Goal: Task Accomplishment & Management: Manage account settings

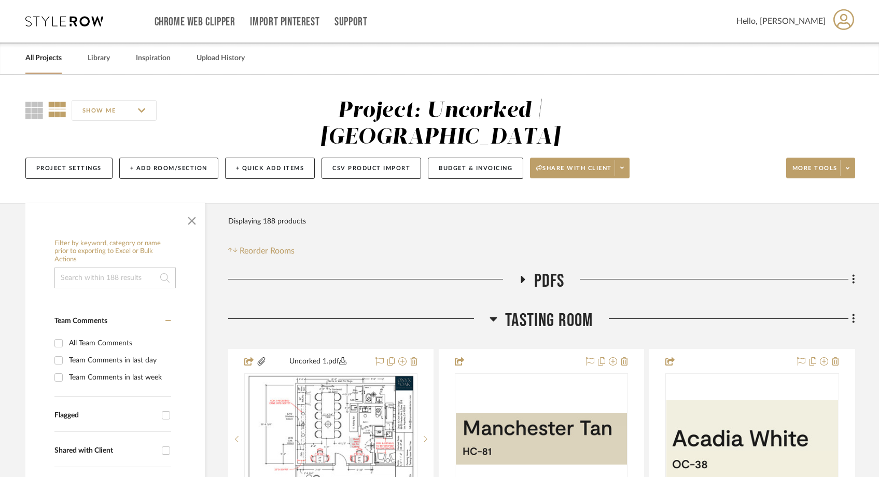
click at [46, 61] on link "All Projects" at bounding box center [43, 58] width 36 height 14
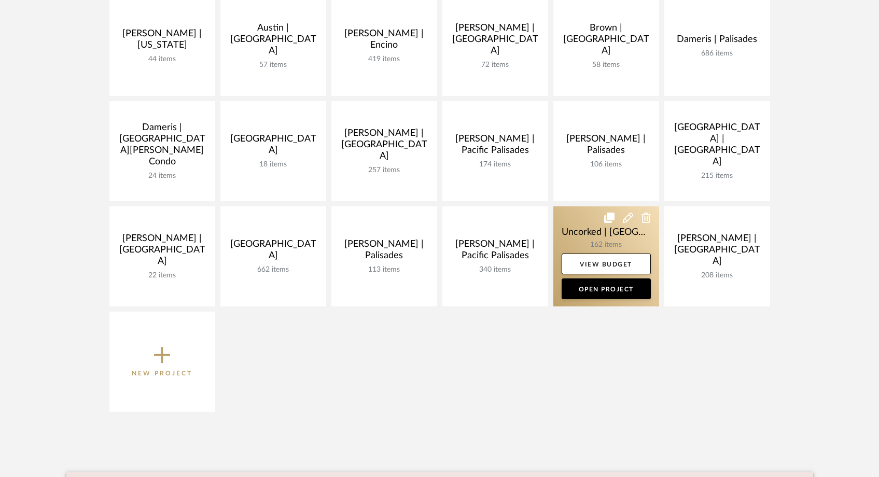
scroll to position [268, 0]
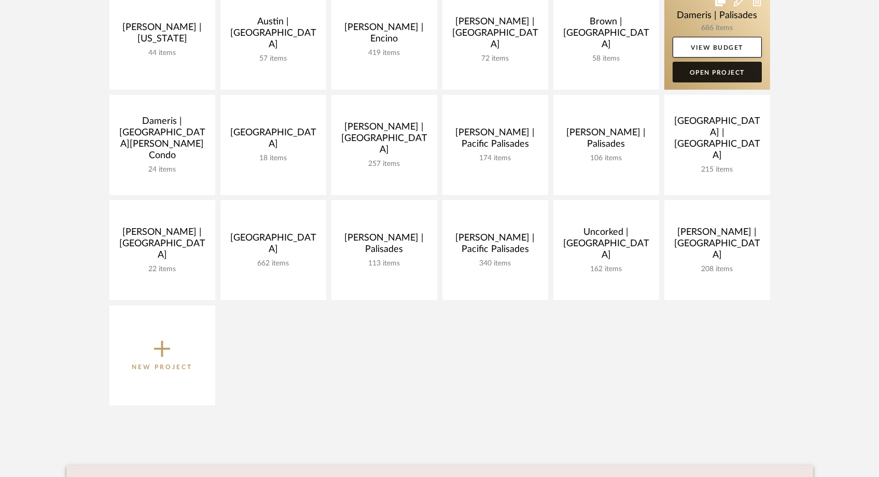
click at [697, 72] on link "Open Project" at bounding box center [716, 72] width 89 height 21
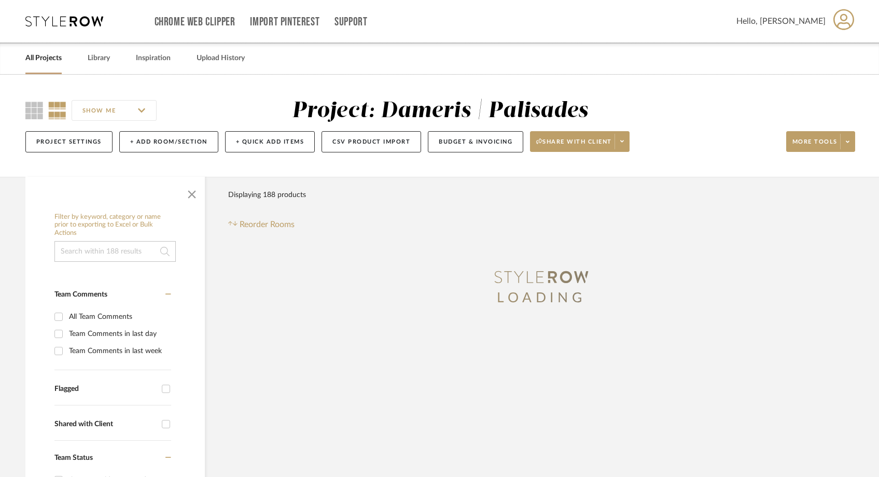
click at [113, 249] on input at bounding box center [114, 251] width 121 height 21
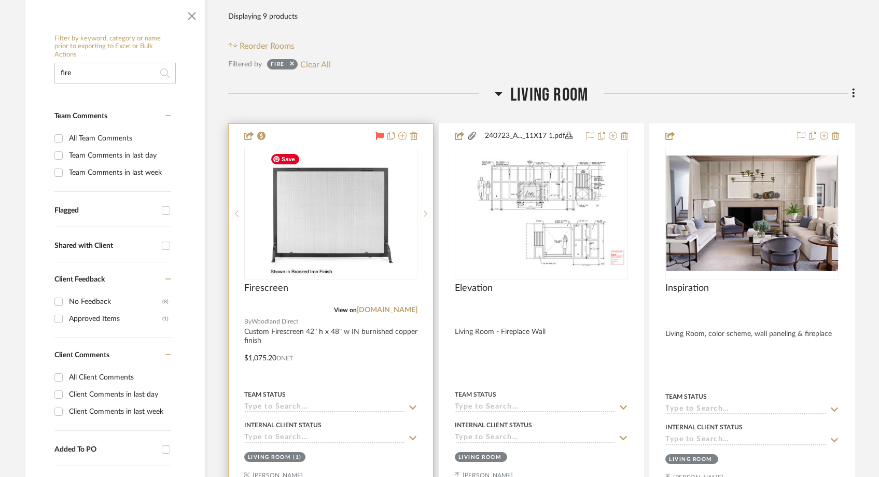
scroll to position [192, 0]
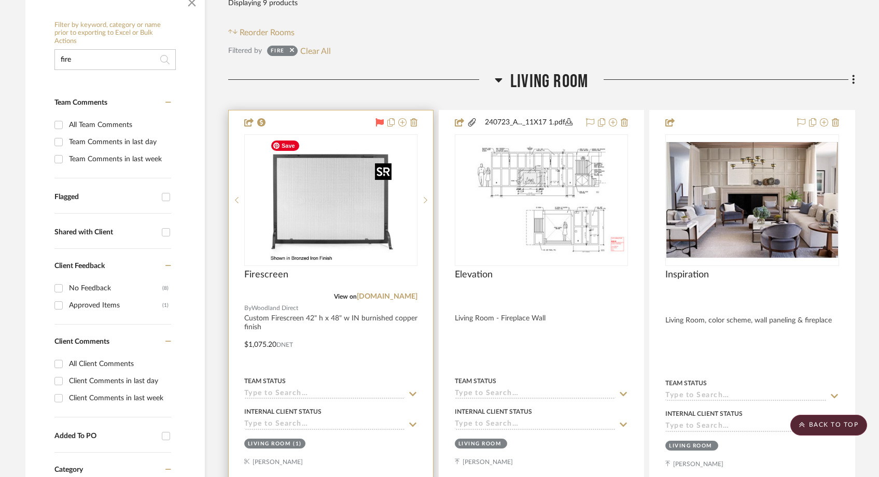
type input "fire"
click at [335, 192] on img "0" at bounding box center [331, 200] width 130 height 130
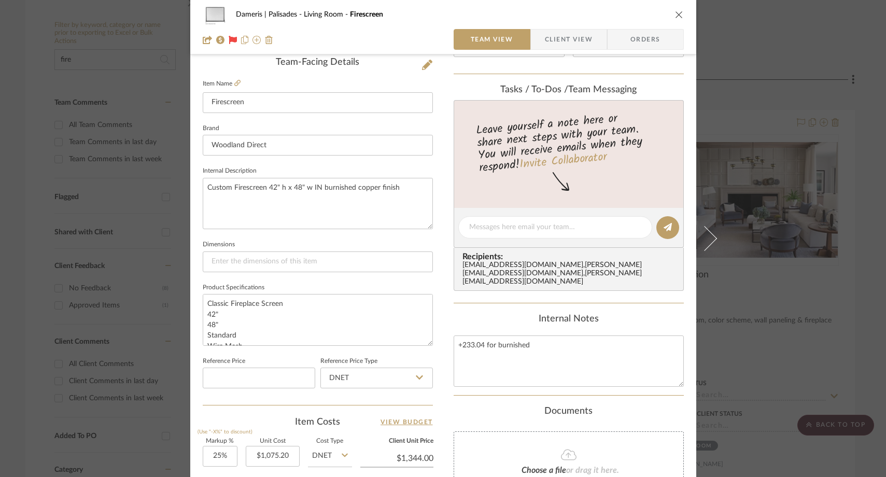
scroll to position [270, 0]
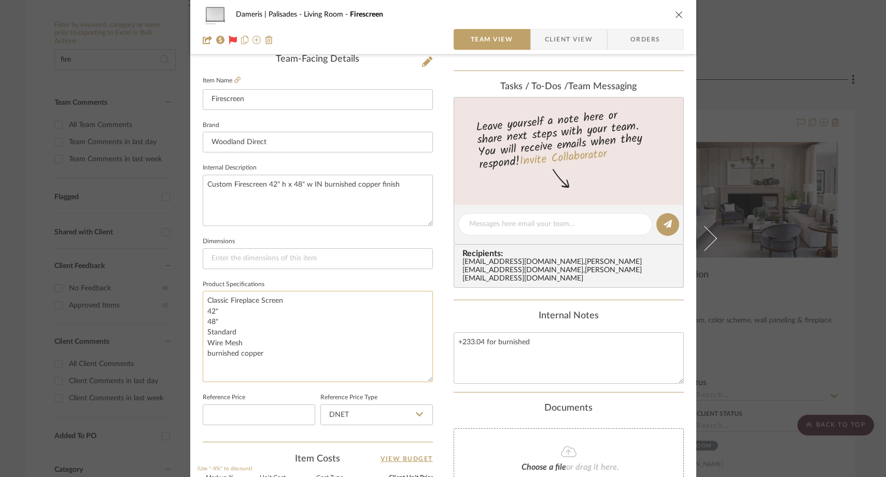
drag, startPoint x: 424, startPoint y: 338, endPoint x: 419, endPoint y: 377, distance: 40.3
click at [419, 377] on textarea "Classic Fireplace Screen 42" 48" Standard Wire Mesh burnished copper" at bounding box center [318, 336] width 230 height 91
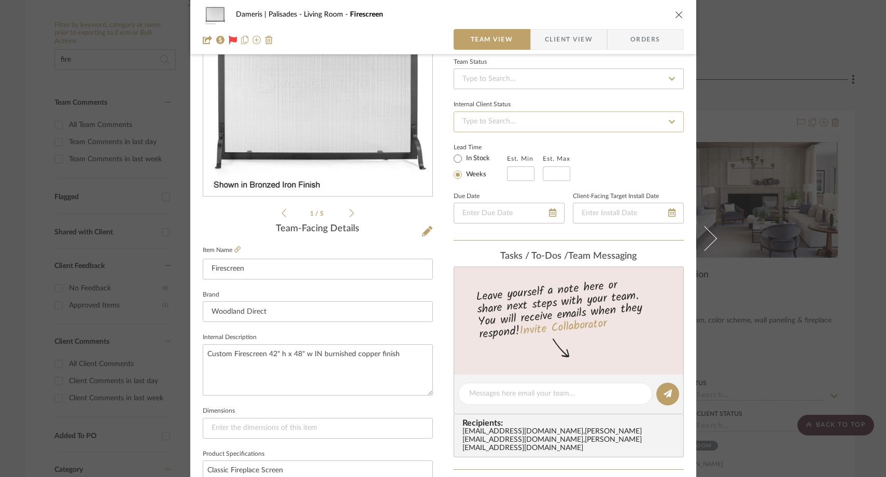
scroll to position [27, 0]
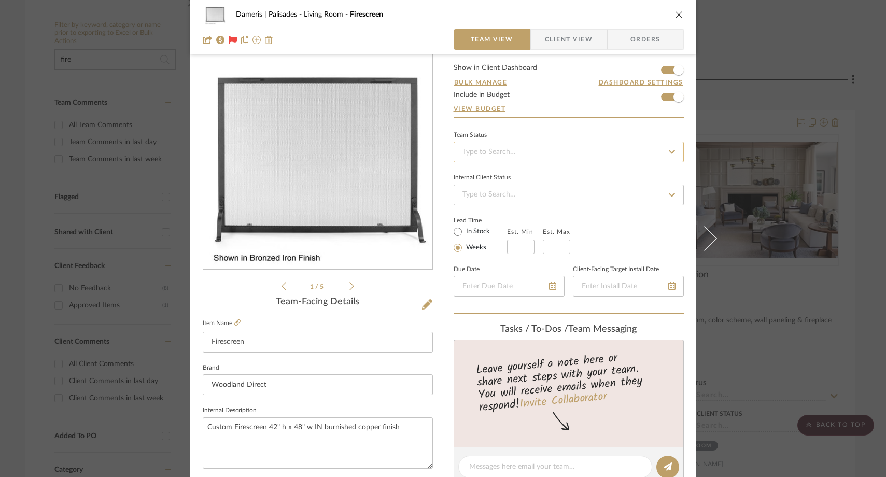
click at [526, 157] on input at bounding box center [569, 152] width 230 height 21
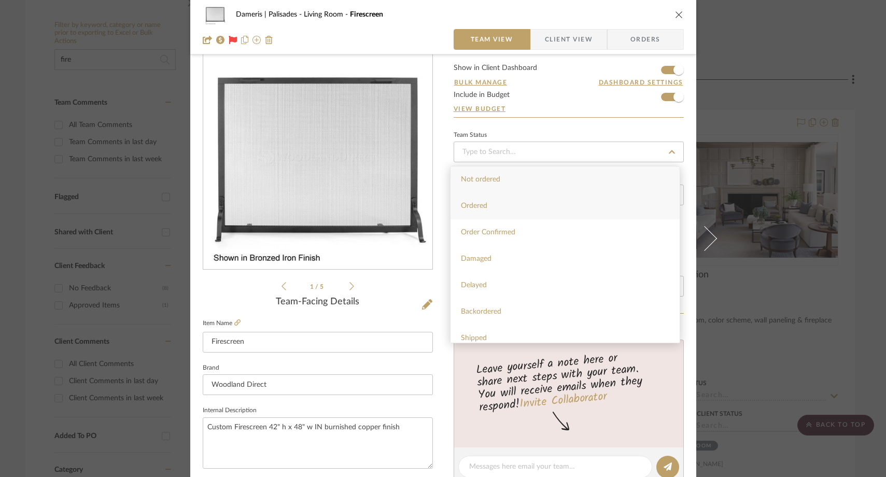
click at [473, 214] on div "Ordered" at bounding box center [565, 206] width 229 height 26
type input "[DATE]"
type input "Ordered"
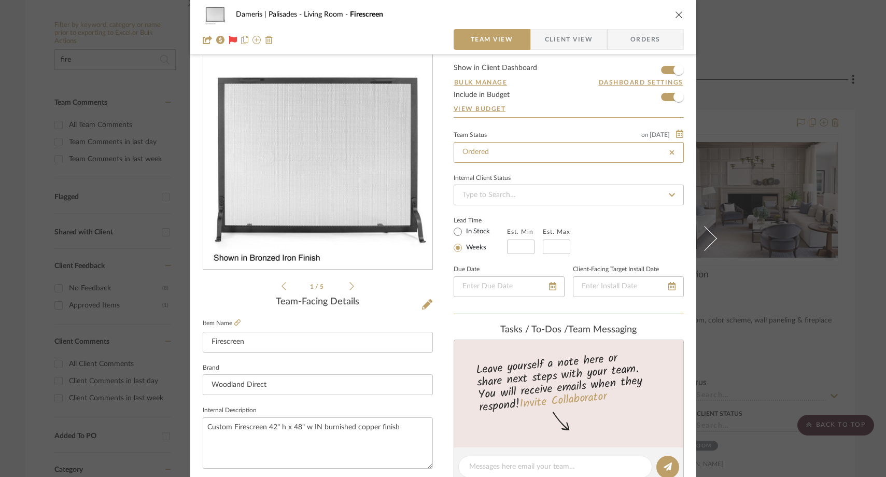
type input "[DATE]"
type input "Ordered"
click at [677, 13] on icon "close" at bounding box center [679, 14] width 8 height 8
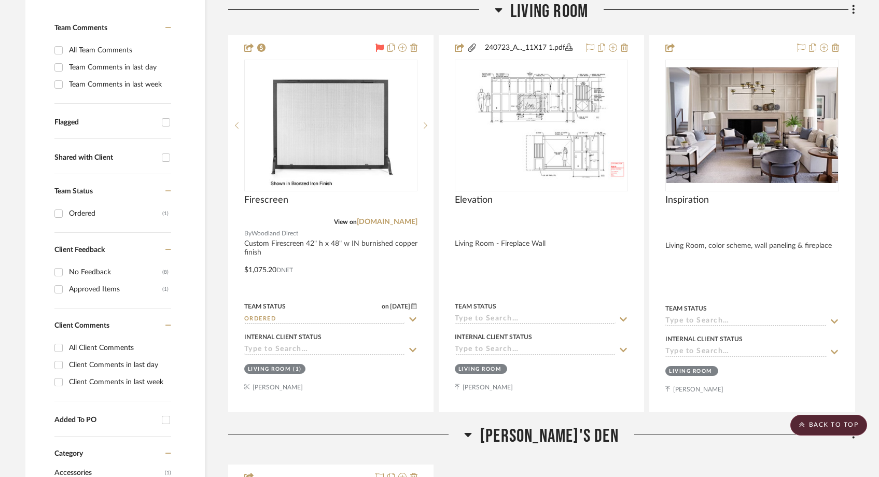
scroll to position [260, 0]
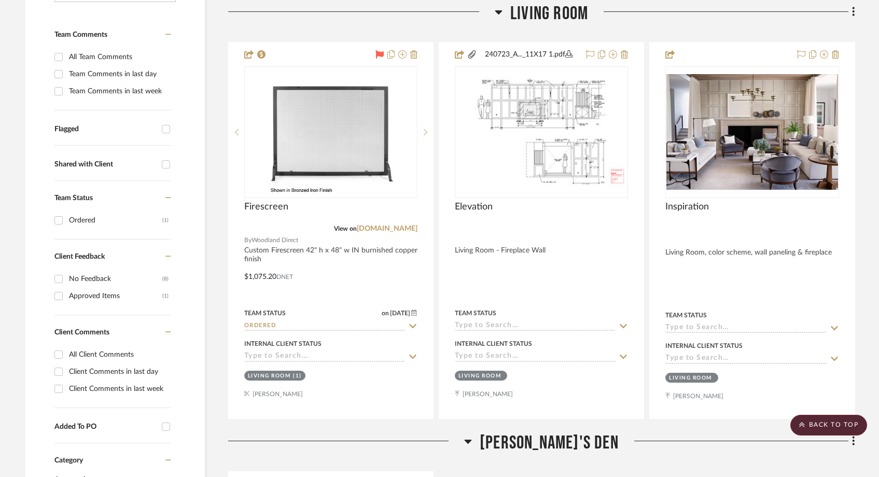
click at [167, 129] on input "Flagged" at bounding box center [166, 129] width 17 height 17
checkbox input "true"
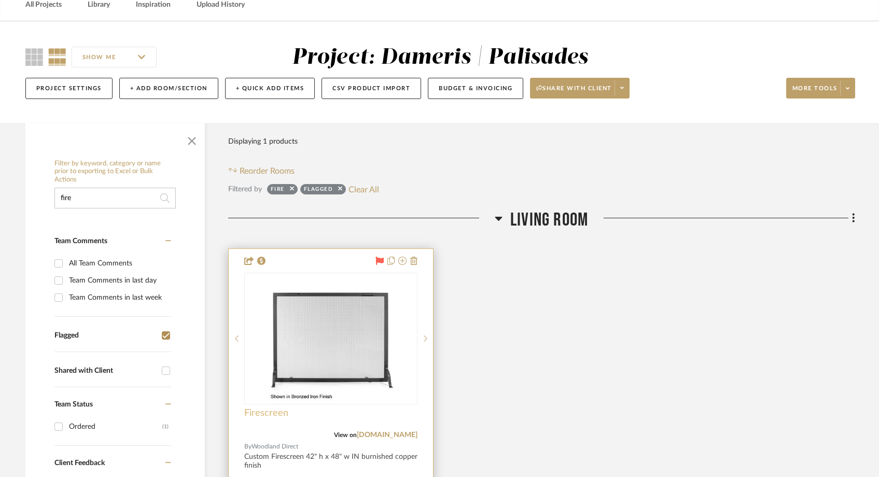
scroll to position [54, 0]
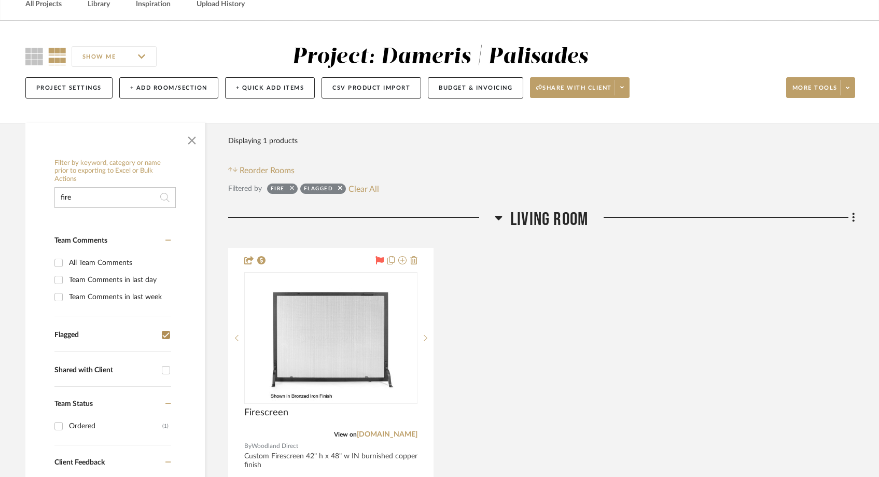
click at [290, 187] on icon at bounding box center [292, 188] width 4 height 4
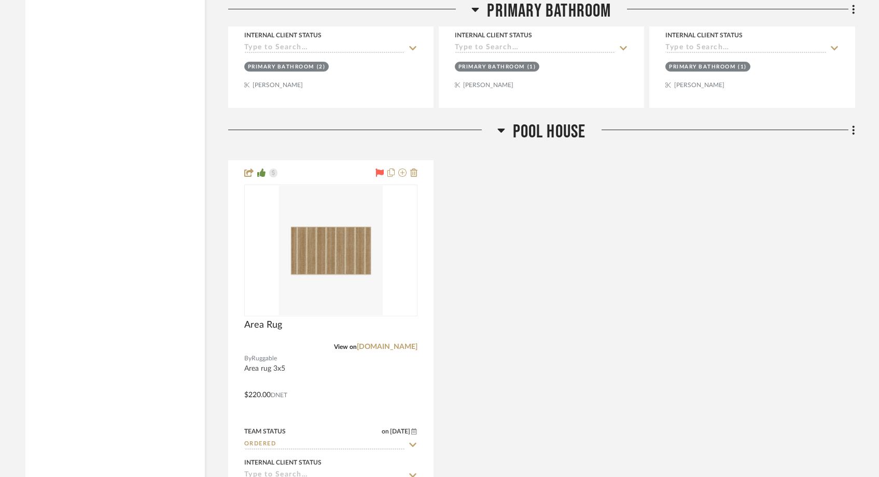
scroll to position [1977, 0]
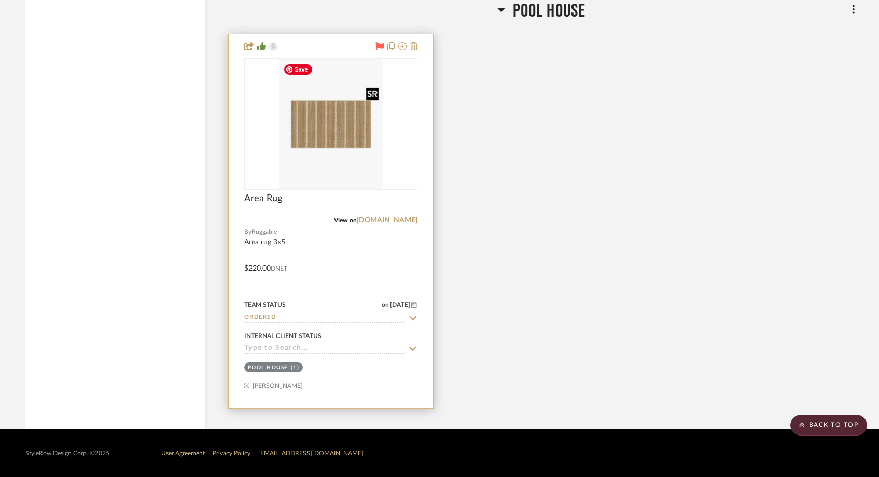
click at [339, 138] on img "0" at bounding box center [331, 124] width 104 height 130
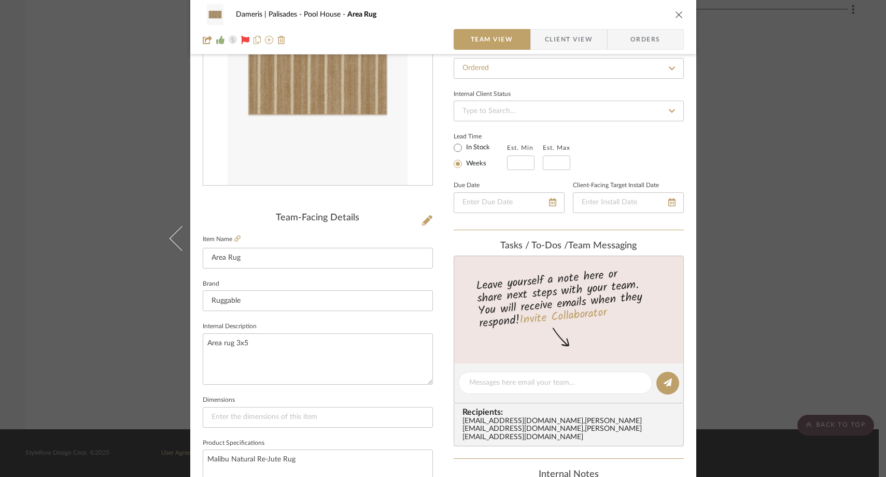
scroll to position [11, 0]
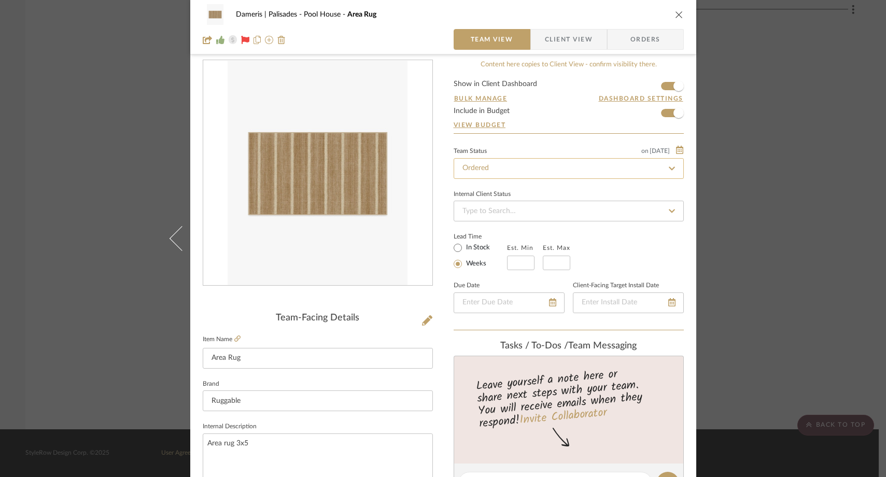
click at [533, 168] on input "Ordered" at bounding box center [569, 168] width 230 height 21
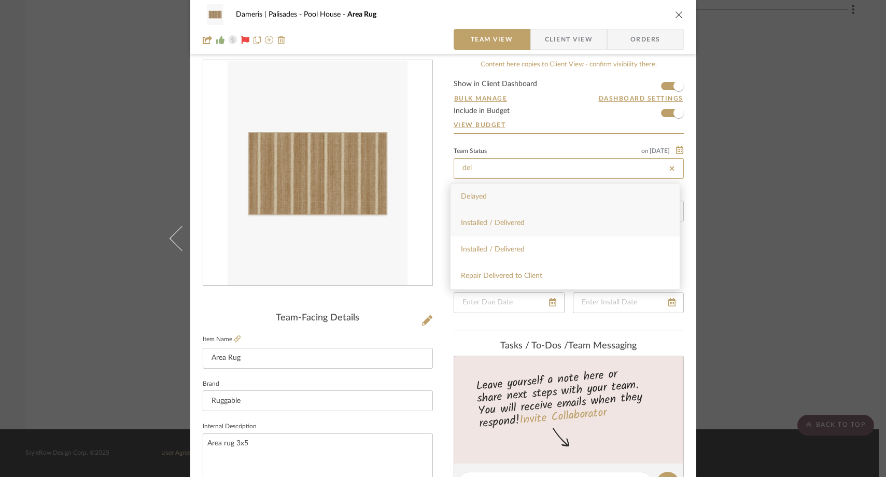
type input "del"
click at [506, 223] on span "Installed / Delivered" at bounding box center [493, 222] width 64 height 7
type input "[DATE]"
type input "Installed / Delivered"
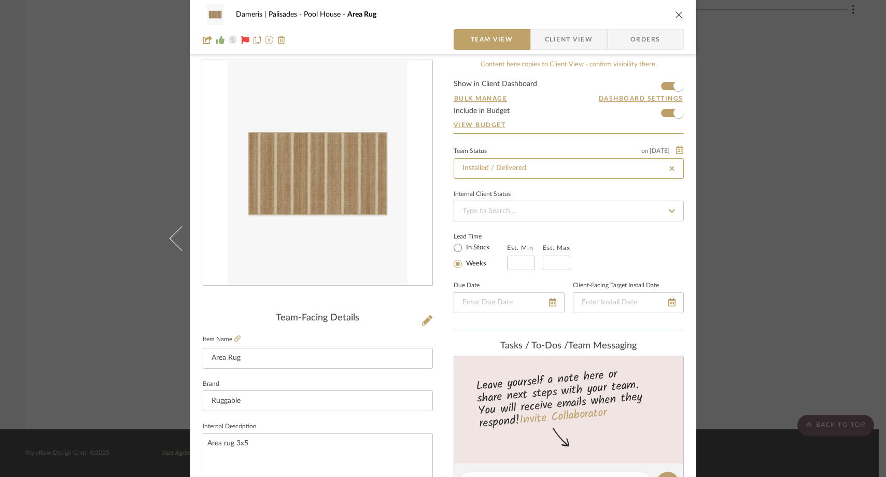
type input "[DATE]"
type input "Installed / Delivered"
click at [85, 131] on div "Dameris | Palisades Pool House Area Rug Team View Client View Orders Team-Facin…" at bounding box center [443, 238] width 886 height 477
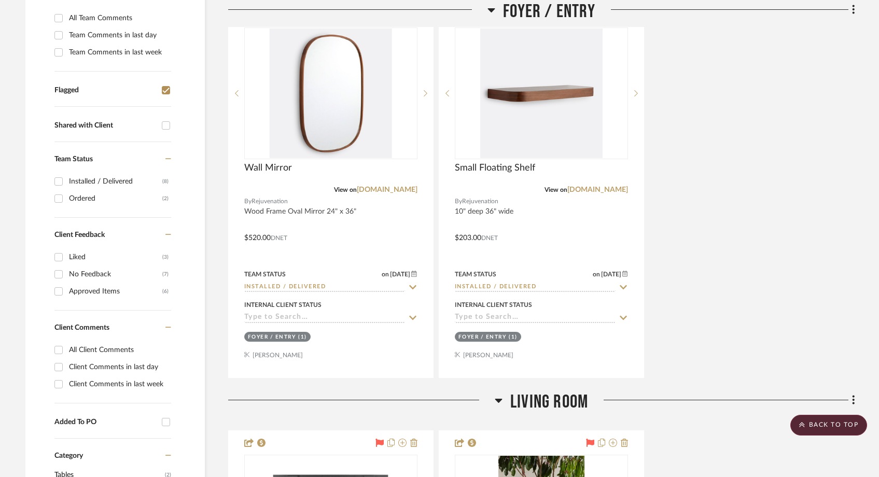
scroll to position [0, 0]
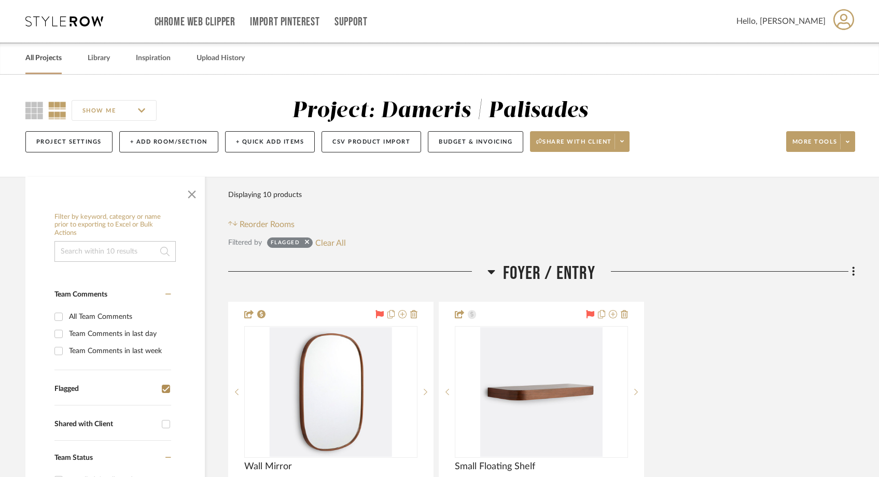
click at [50, 59] on link "All Projects" at bounding box center [43, 58] width 36 height 14
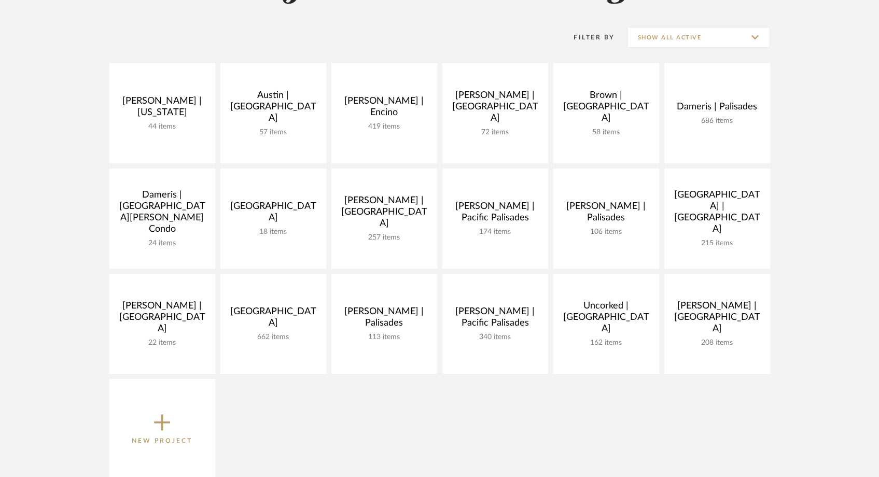
scroll to position [195, 0]
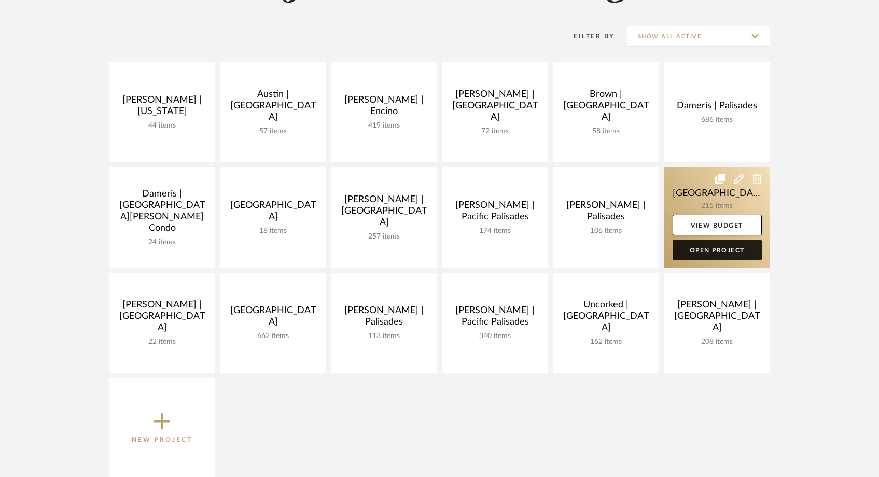
click at [685, 251] on link "Open Project" at bounding box center [716, 250] width 89 height 21
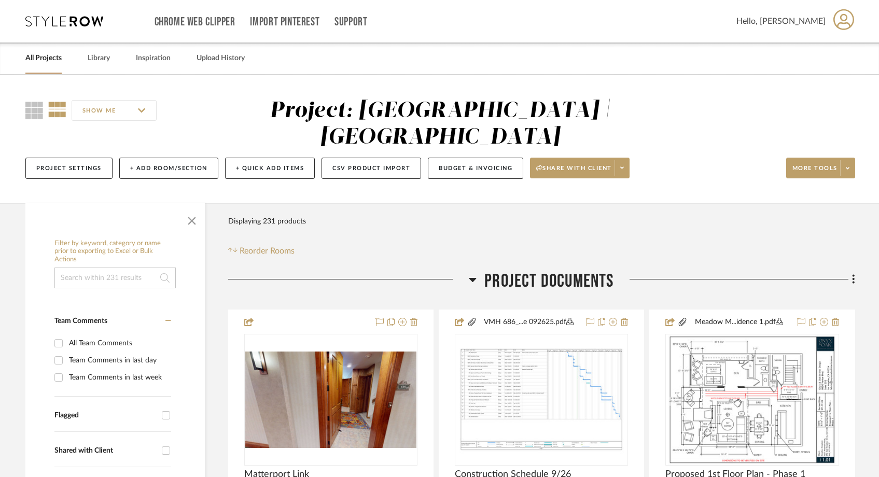
click at [139, 268] on input at bounding box center [114, 278] width 121 height 21
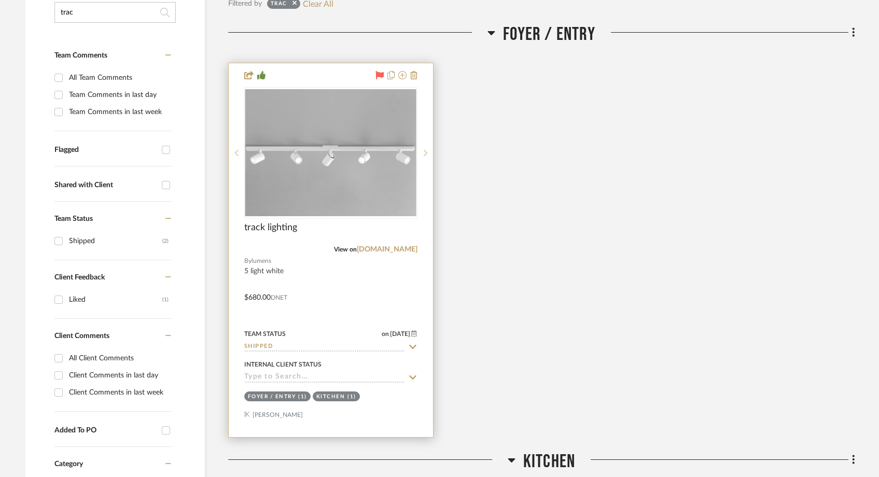
scroll to position [271, 0]
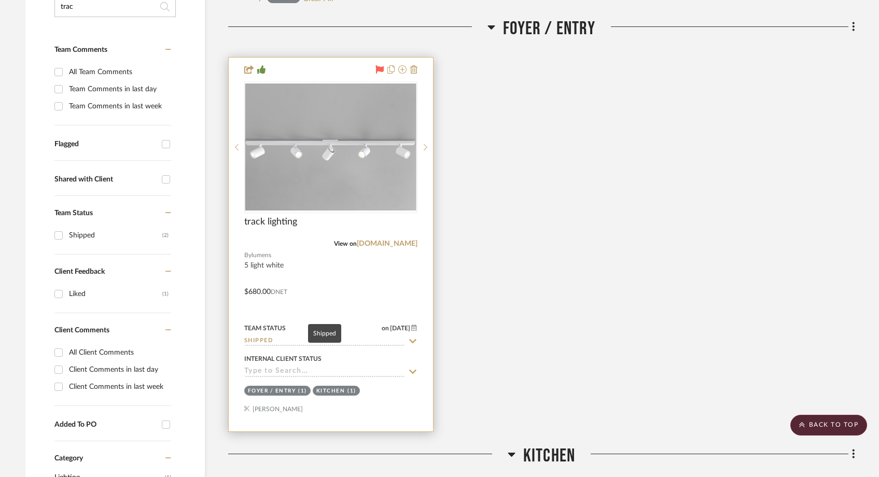
type input "trac"
click at [275, 336] on input "Shipped" at bounding box center [324, 341] width 161 height 10
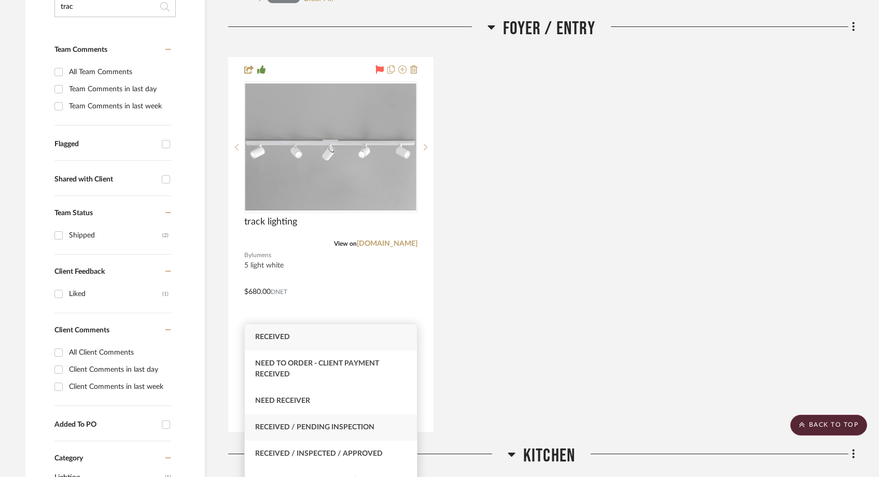
type input "rece"
click at [278, 430] on span "Received / Pending Inspection" at bounding box center [314, 427] width 119 height 7
type input "[DATE]"
type input "Received / Pending Inspection"
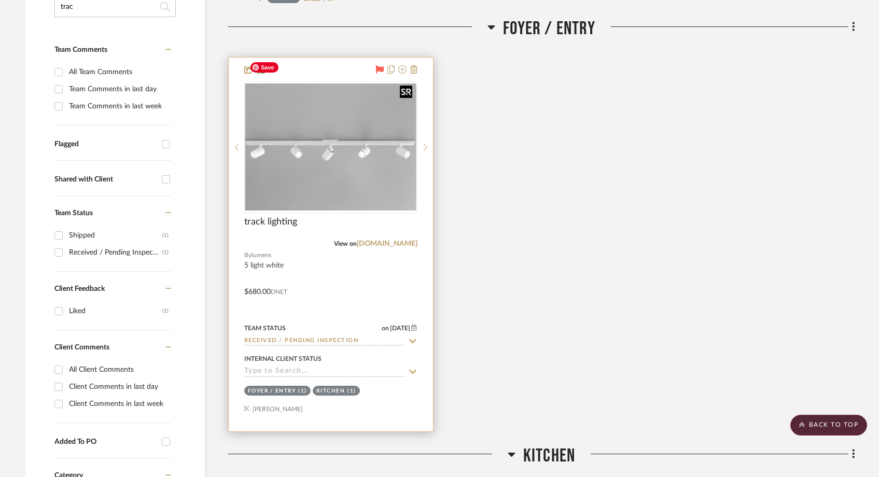
click at [312, 138] on img "0" at bounding box center [330, 146] width 171 height 127
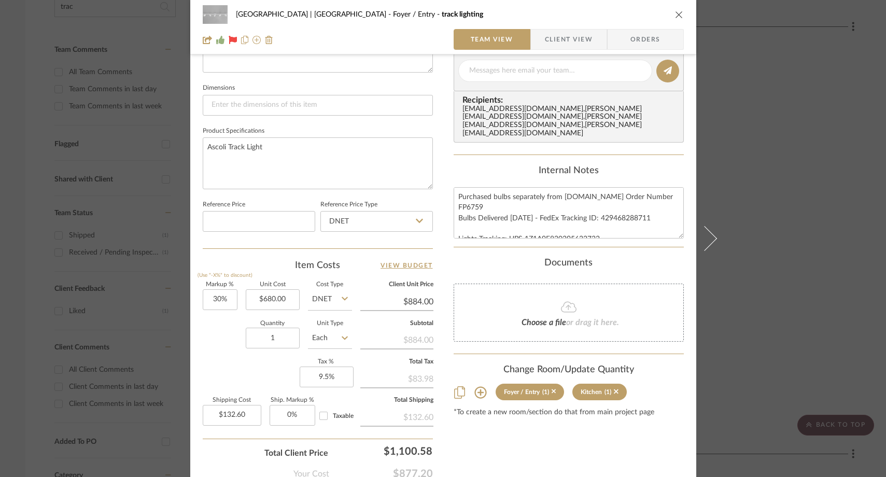
scroll to position [0, 0]
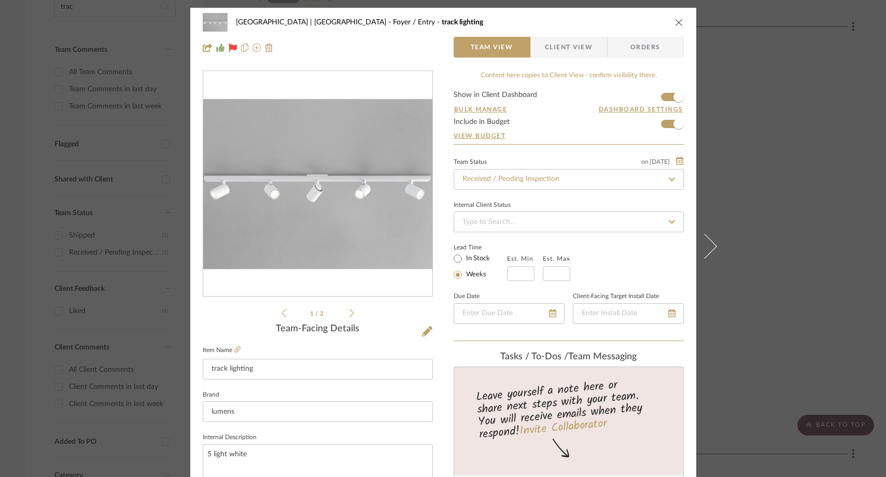
click at [154, 15] on div "Meadow Mountain | [GEOGRAPHIC_DATA] Foyer / Entry track lighting Team View Clie…" at bounding box center [443, 238] width 886 height 477
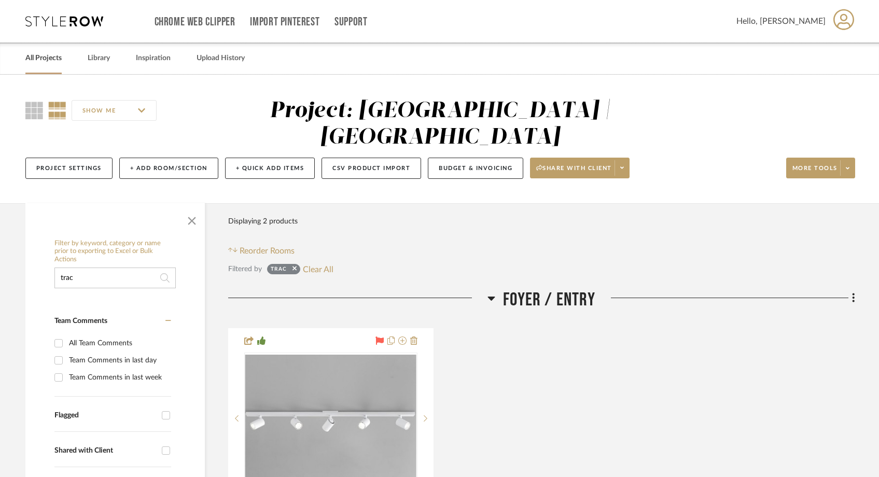
click at [51, 61] on link "All Projects" at bounding box center [43, 58] width 36 height 14
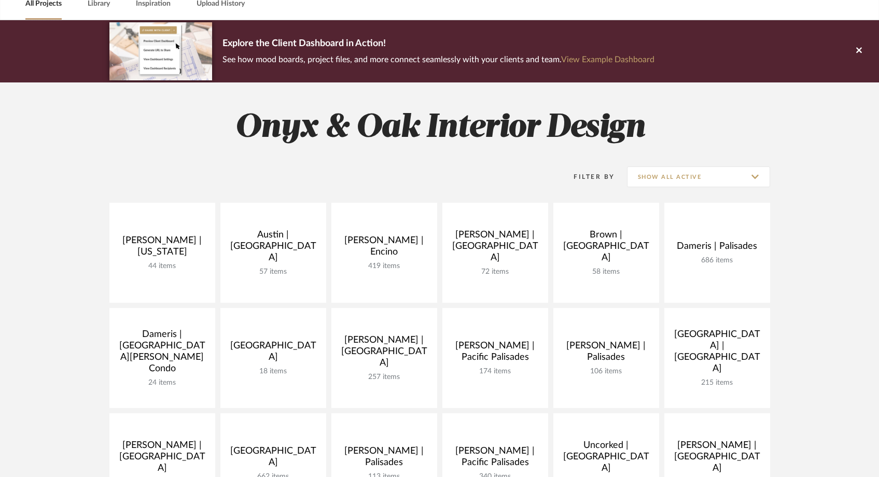
scroll to position [68, 0]
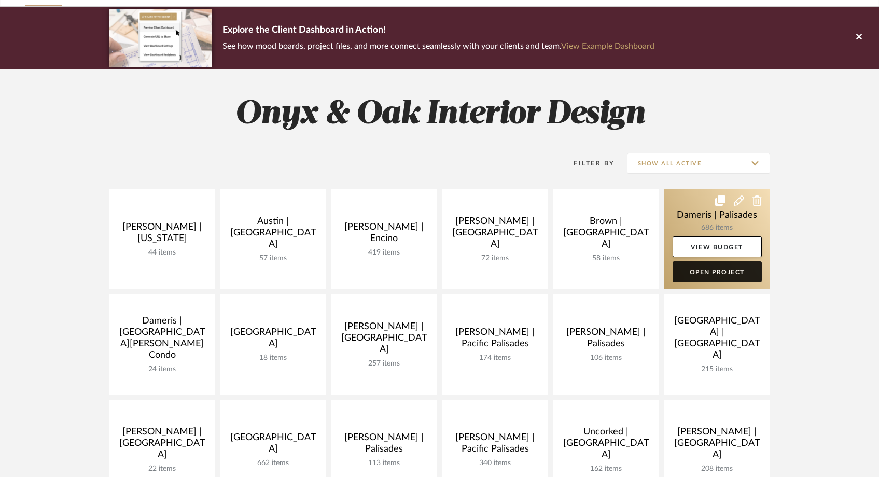
click at [724, 272] on link "Open Project" at bounding box center [716, 271] width 89 height 21
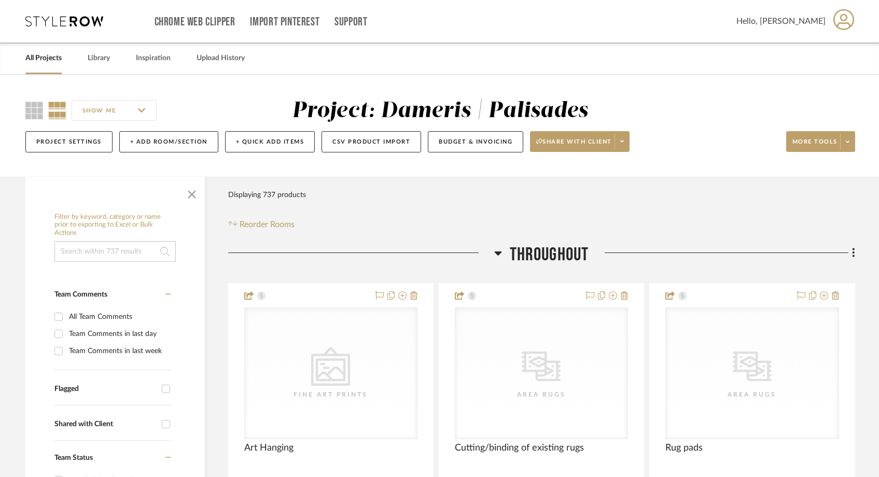
click at [129, 256] on input at bounding box center [114, 251] width 121 height 21
type input "b"
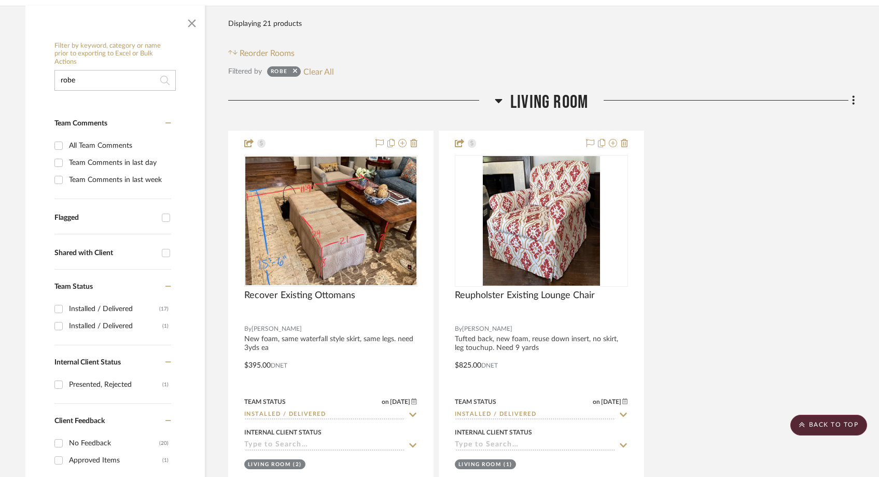
scroll to position [134, 0]
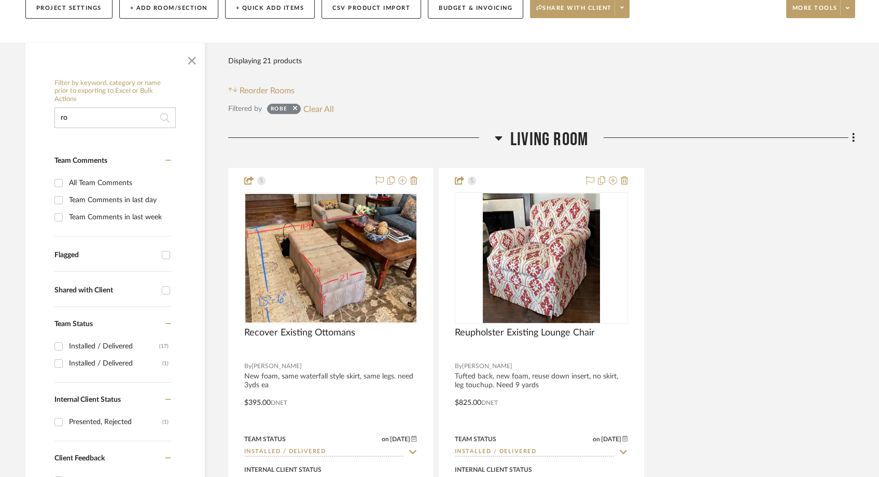
type input "r"
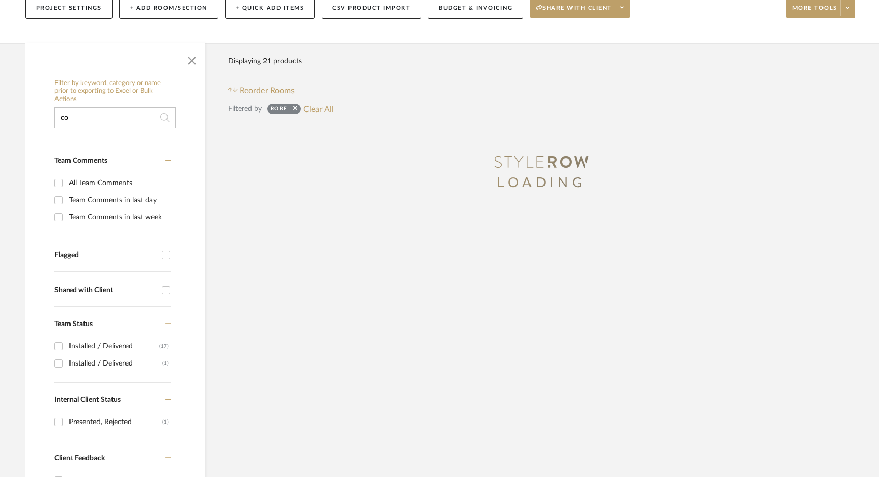
type input "c"
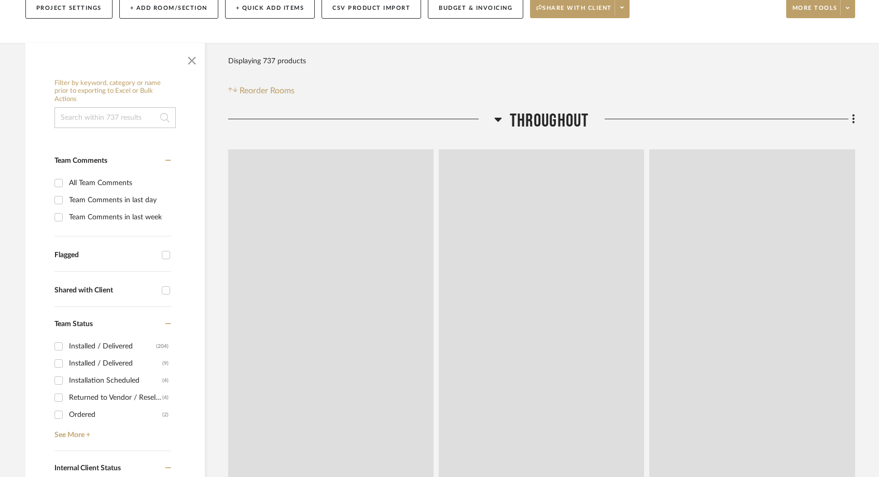
type input "r"
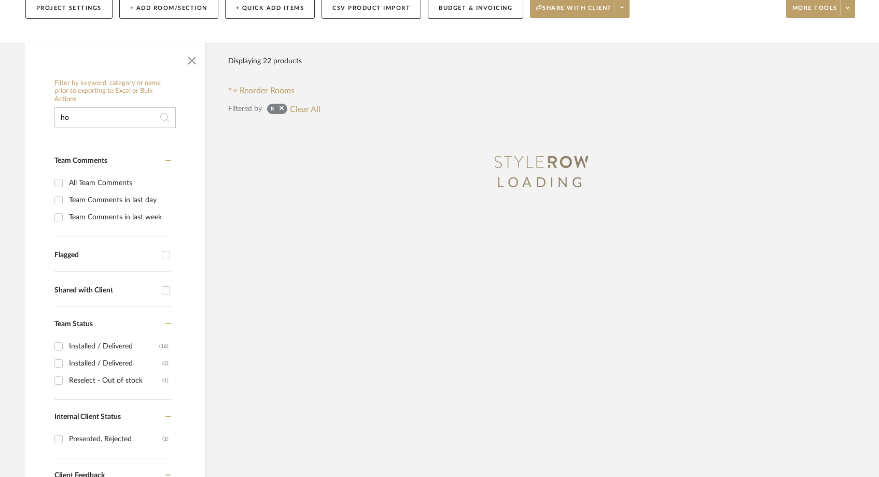
type input "h"
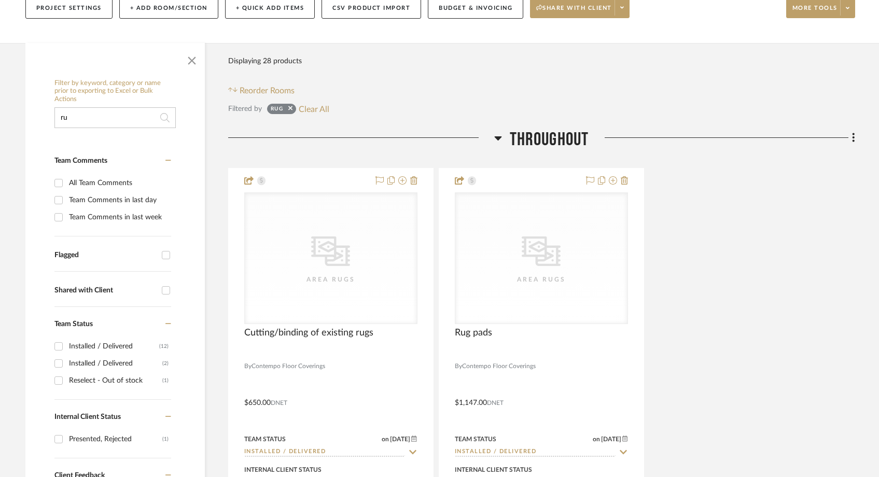
type input "r"
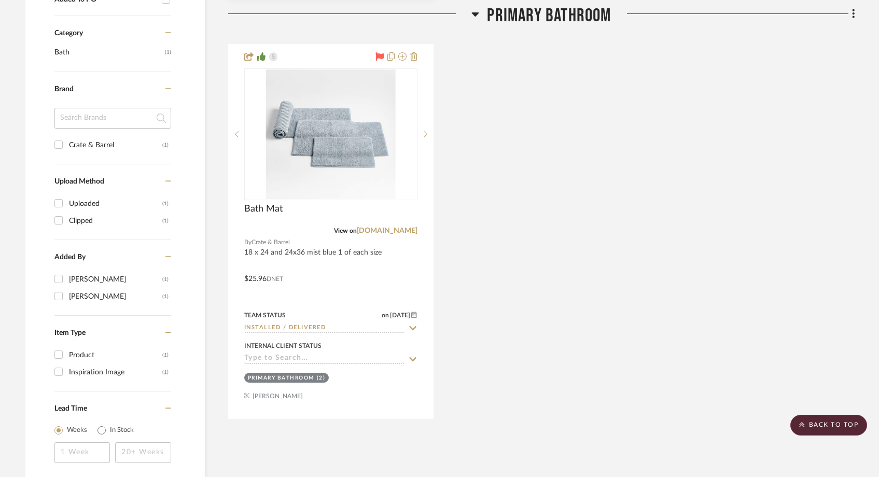
scroll to position [645, 0]
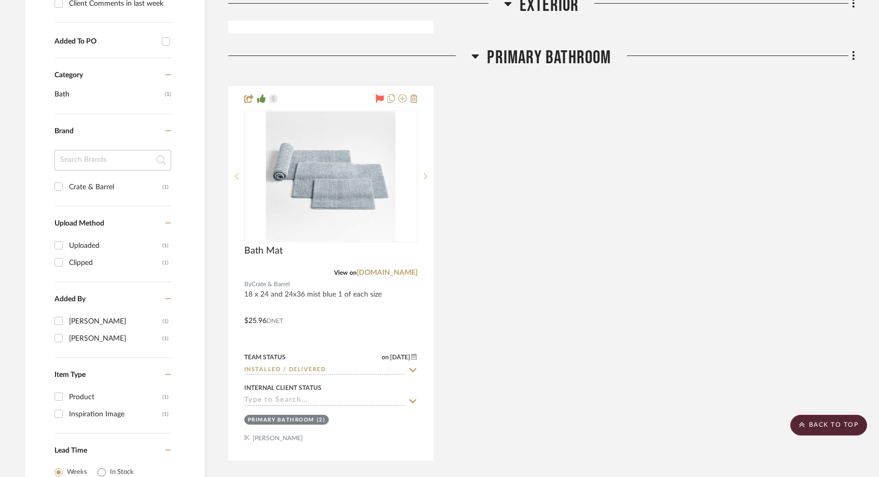
type input "mat"
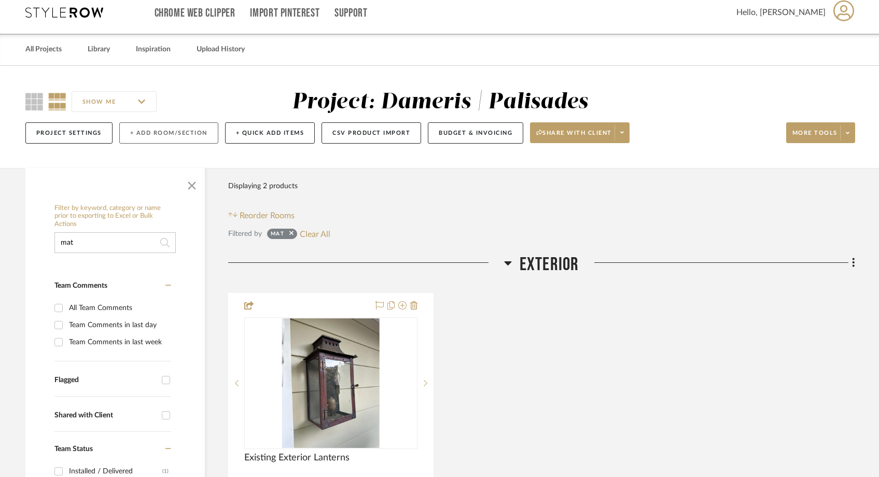
scroll to position [0, 0]
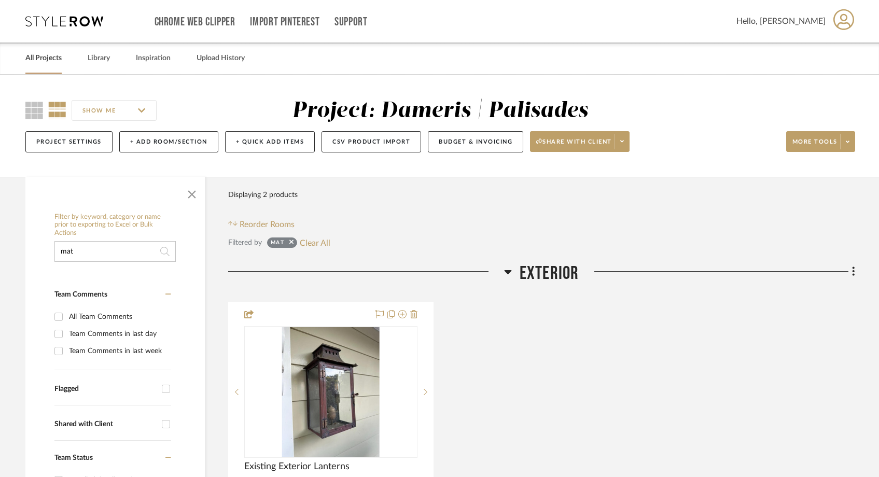
click at [57, 61] on link "All Projects" at bounding box center [43, 58] width 36 height 14
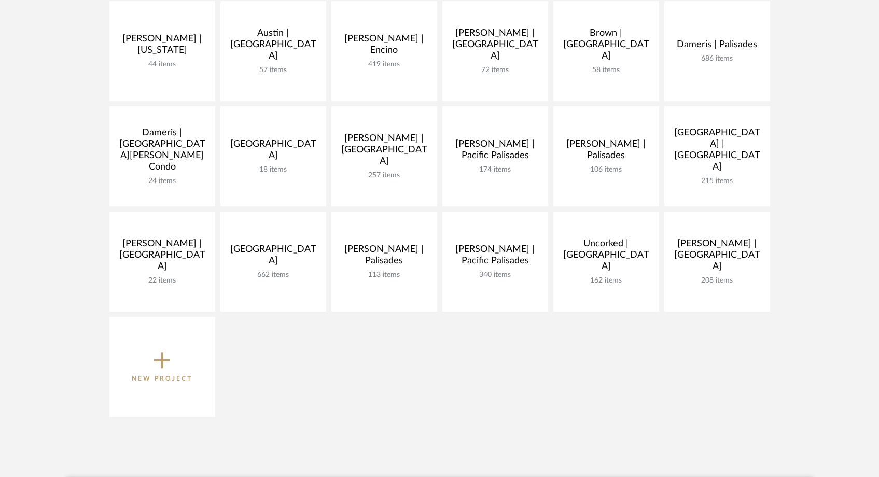
scroll to position [268, 0]
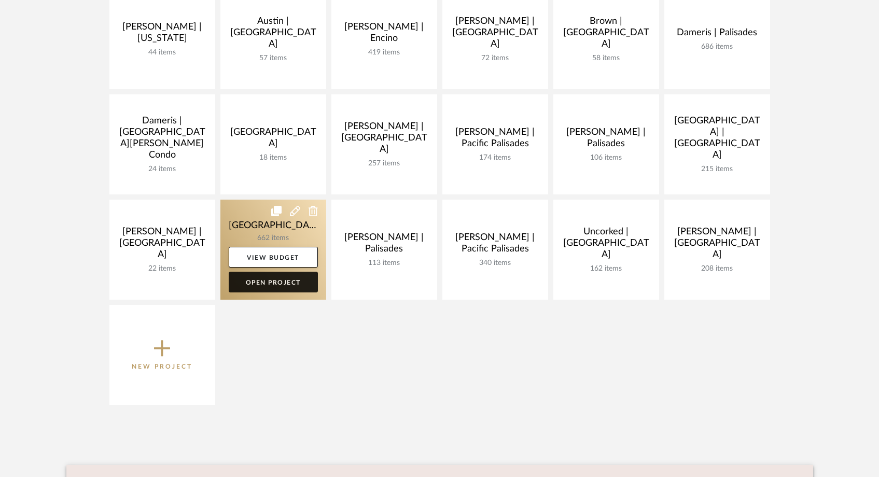
click at [280, 284] on link "Open Project" at bounding box center [273, 282] width 89 height 21
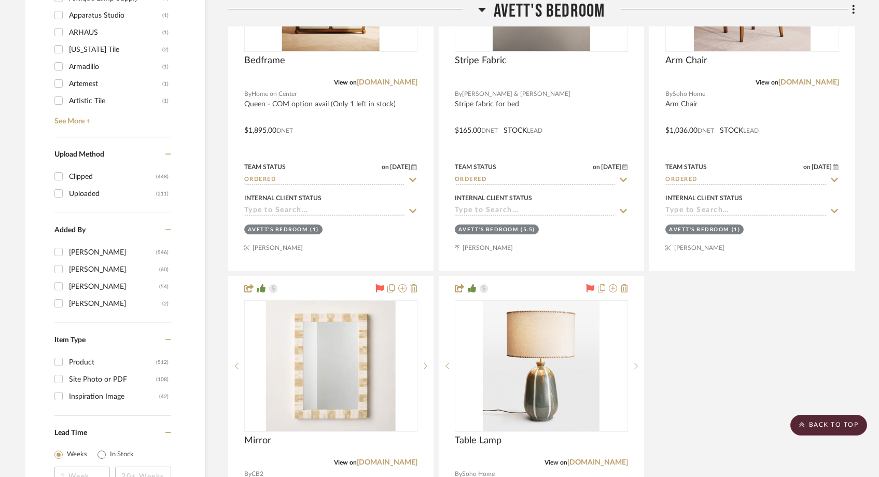
scroll to position [1477, 0]
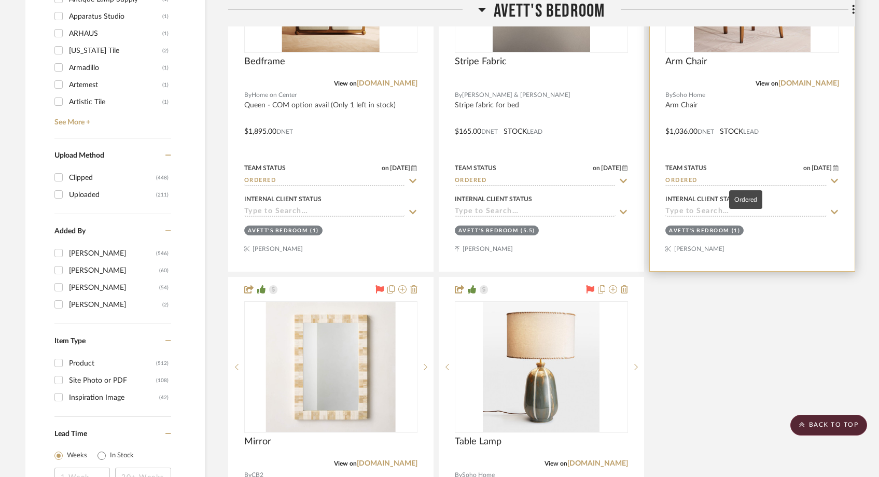
click at [709, 182] on input "Ordered" at bounding box center [745, 181] width 161 height 10
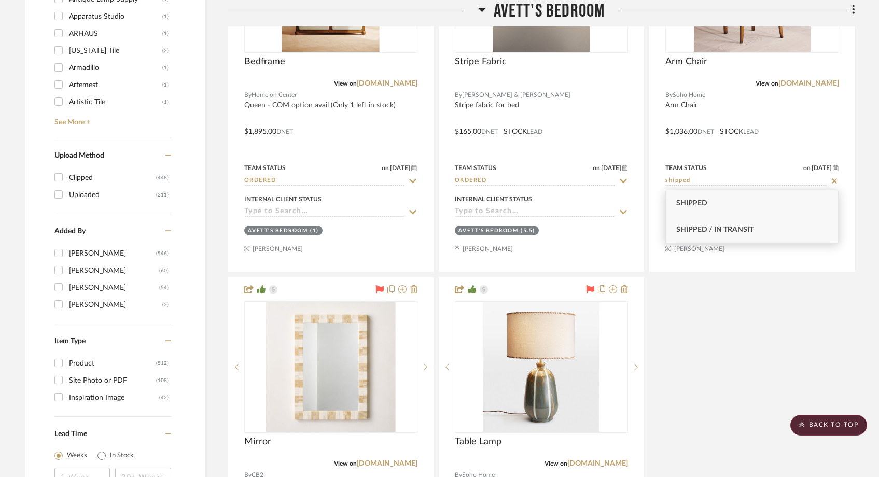
type input "shipped"
click at [701, 228] on span "Shipped / In Transit" at bounding box center [714, 229] width 77 height 7
type input "[DATE]"
type input "Shipped / In Transit"
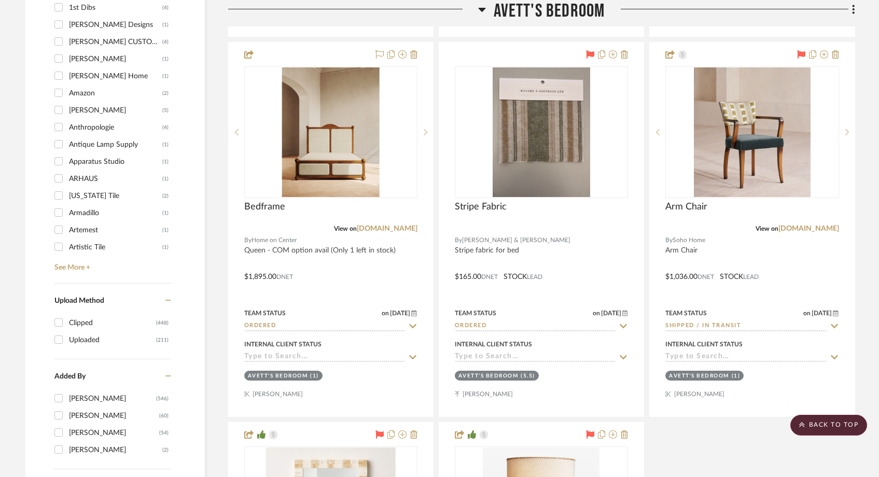
scroll to position [1254, 0]
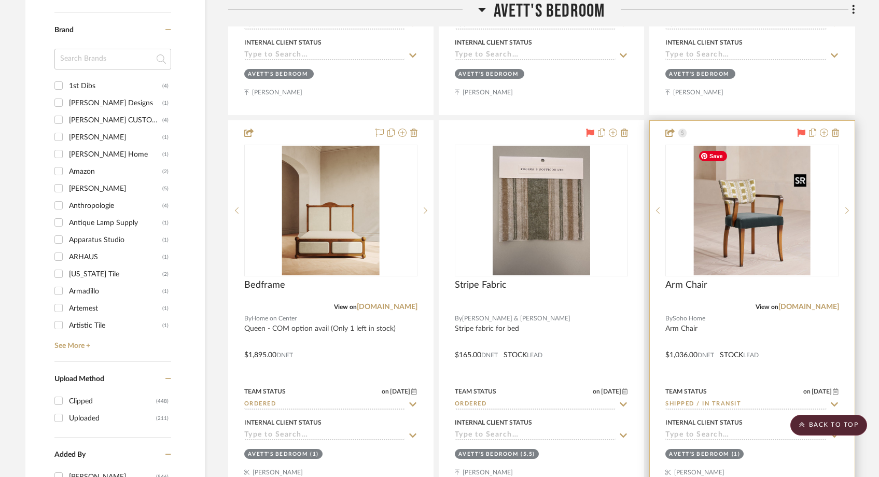
click at [0, 0] on img at bounding box center [0, 0] width 0 height 0
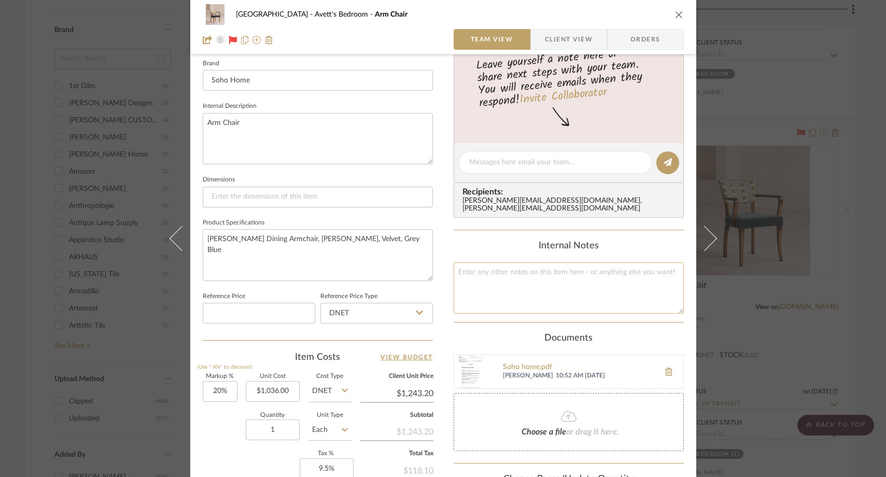
scroll to position [337, 0]
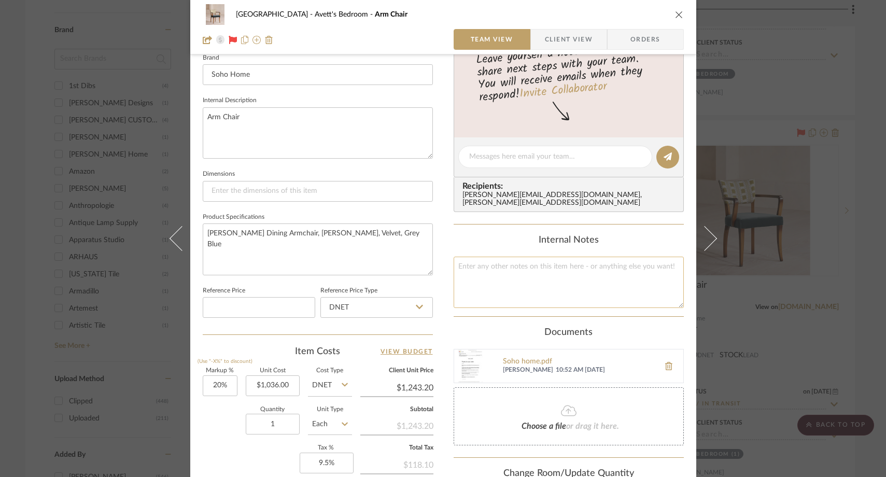
click at [567, 290] on textarea at bounding box center [569, 282] width 230 height 51
paste textarea "Your order is scheduled for [DATE] at ."
type textarea "Your order is scheduled for [DATE] at ."
paste textarea "[URL][DOMAIN_NAME]"
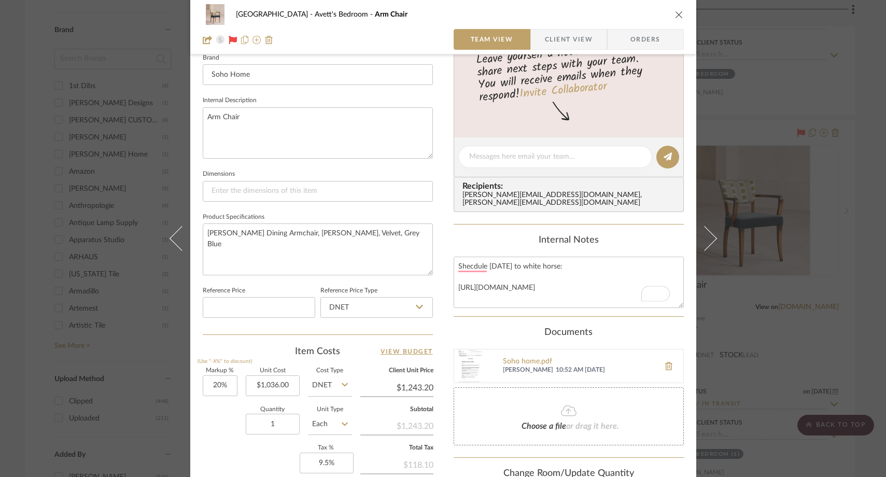
type textarea "Shecdule [DATE] to white horse: [URL][DOMAIN_NAME]"
click at [132, 24] on div "[GEOGRAPHIC_DATA]'s Bedroom Arm Chair Team View Client View Orders 1 / 4 Team-F…" at bounding box center [443, 238] width 886 height 477
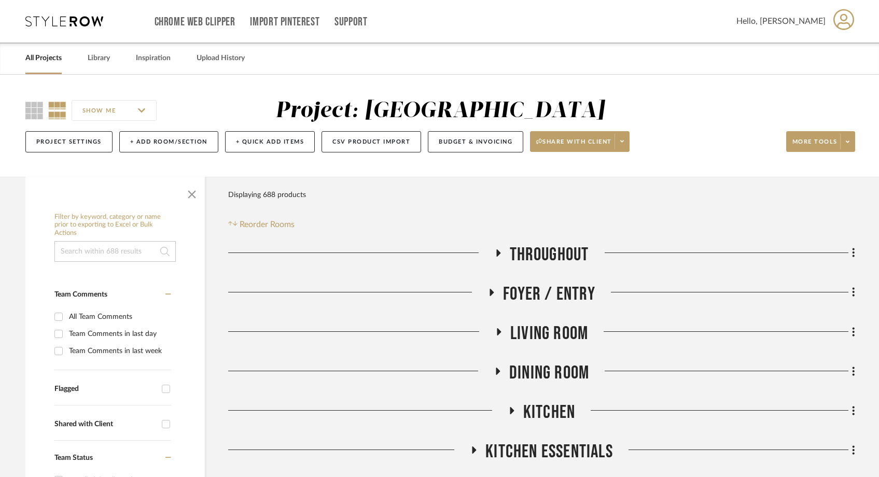
click at [45, 57] on link "All Projects" at bounding box center [43, 58] width 36 height 14
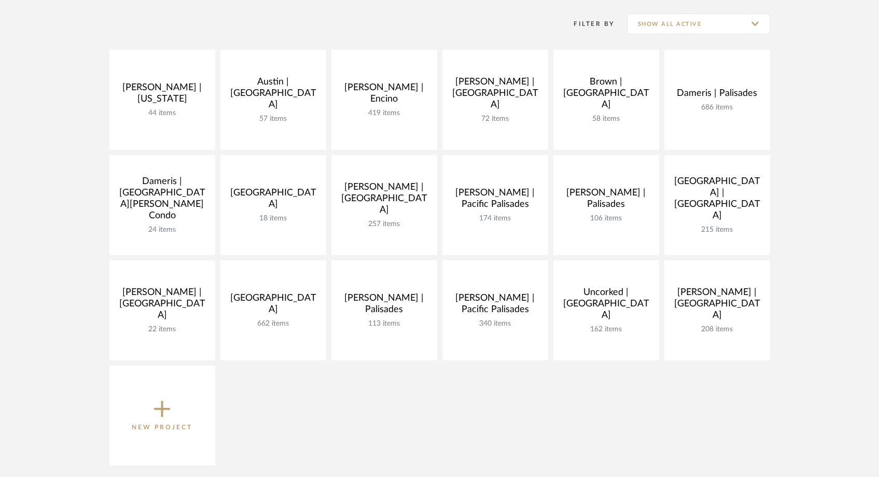
scroll to position [215, 0]
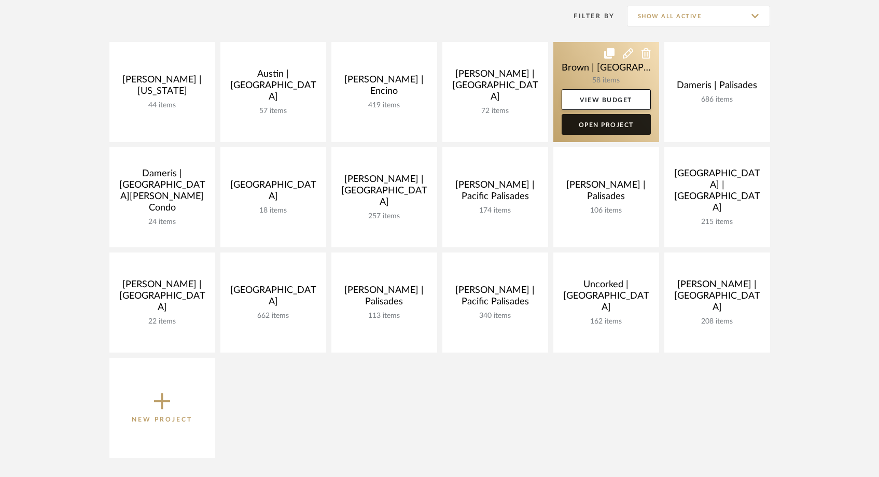
click at [625, 123] on link "Open Project" at bounding box center [605, 124] width 89 height 21
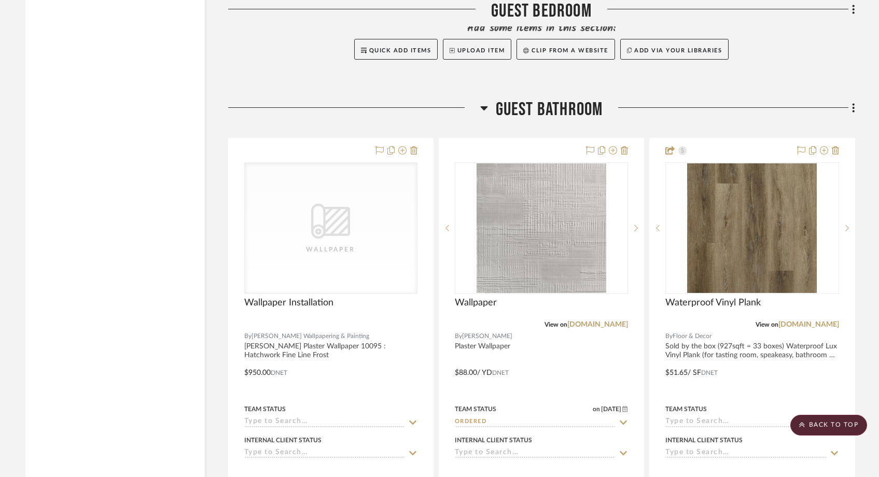
scroll to position [4684, 0]
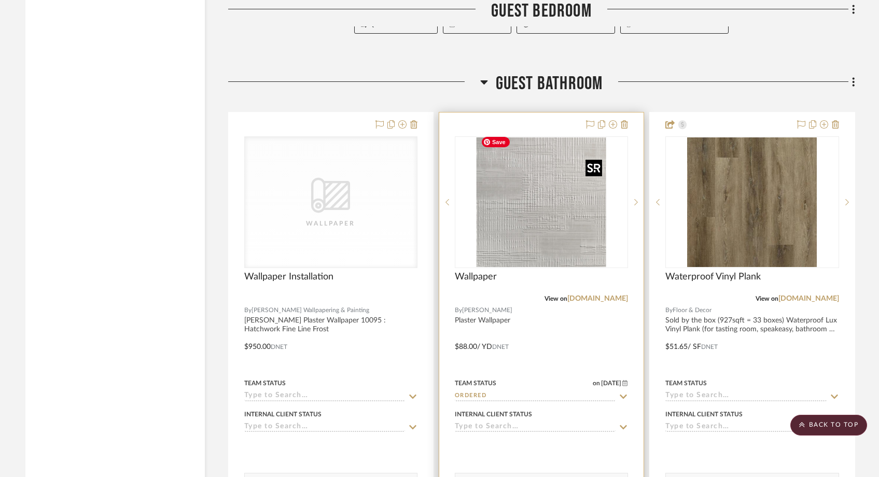
click at [0, 0] on img at bounding box center [0, 0] width 0 height 0
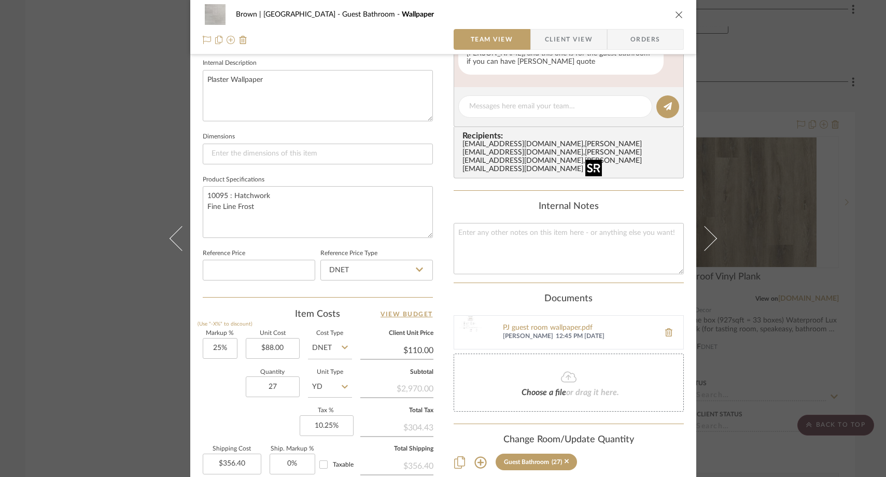
scroll to position [386, 0]
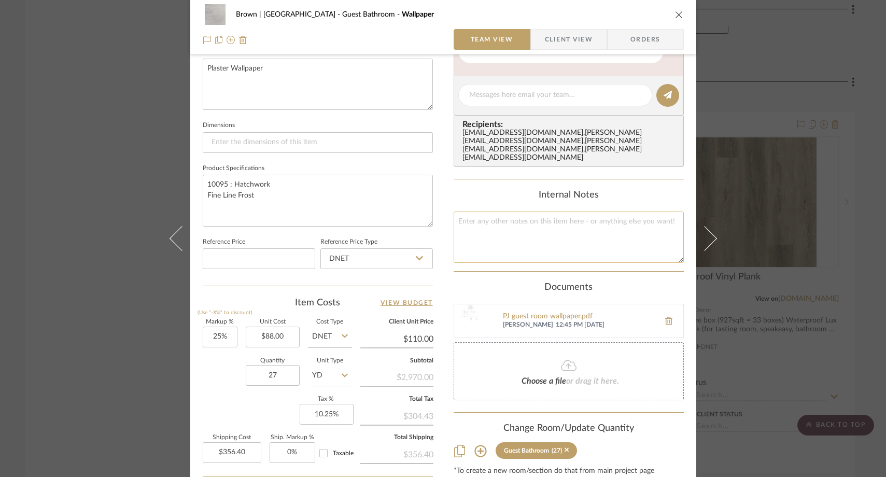
click at [499, 250] on textarea at bounding box center [569, 237] width 230 height 51
type textarea "Scheduled to ship week of 10/27"
click at [511, 190] on div "Internal Notes" at bounding box center [569, 195] width 230 height 11
click at [111, 162] on div "Brown | [GEOGRAPHIC_DATA] Guest Bathroom Wallpaper Team View Client View Orders…" at bounding box center [443, 238] width 886 height 477
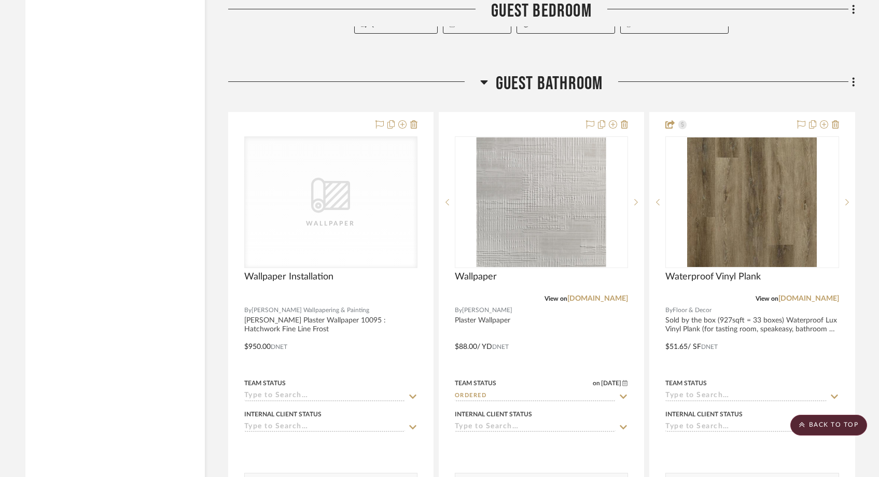
scroll to position [4732, 0]
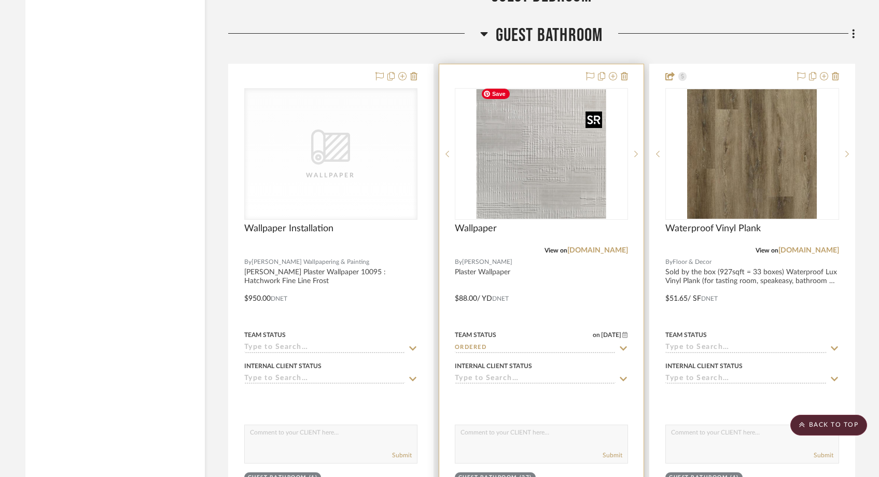
click at [526, 155] on img "0" at bounding box center [541, 154] width 130 height 130
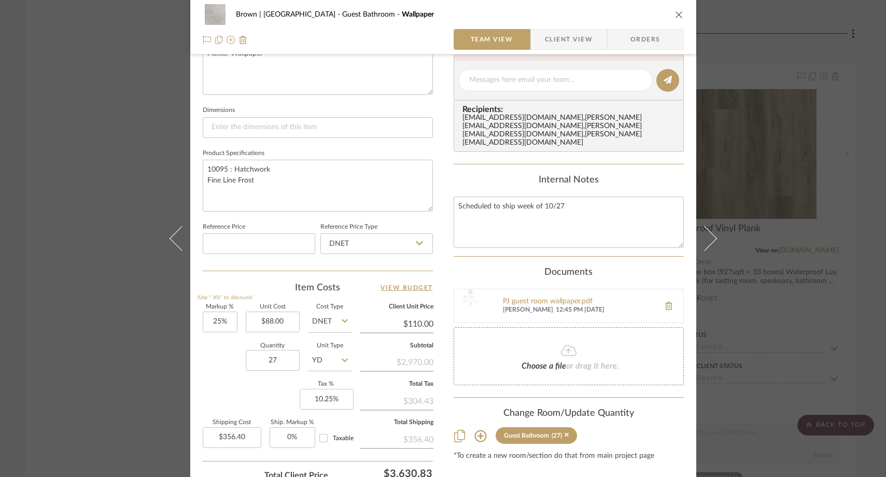
scroll to position [403, 0]
